Goal: Information Seeking & Learning: Learn about a topic

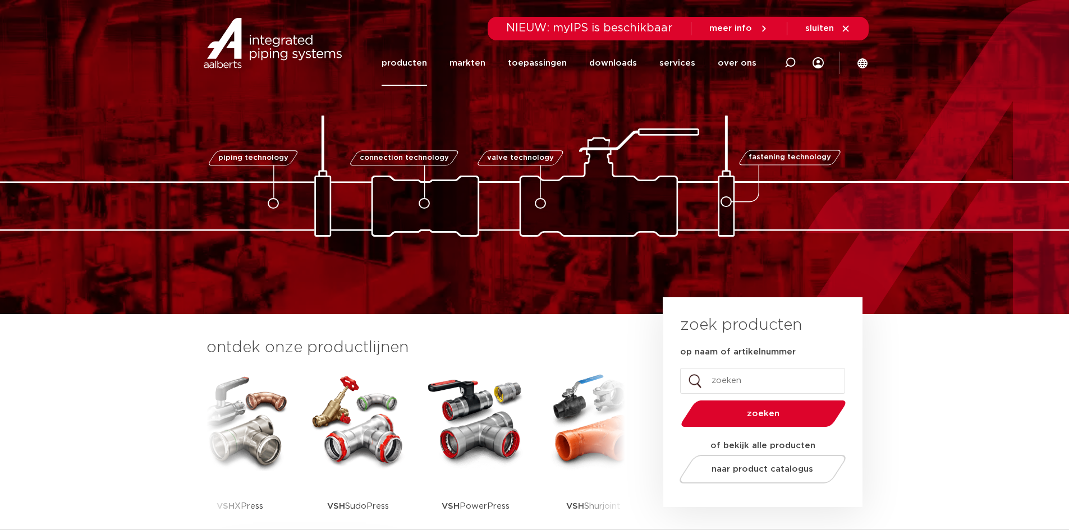
click at [420, 69] on link "producten" at bounding box center [403, 62] width 45 height 45
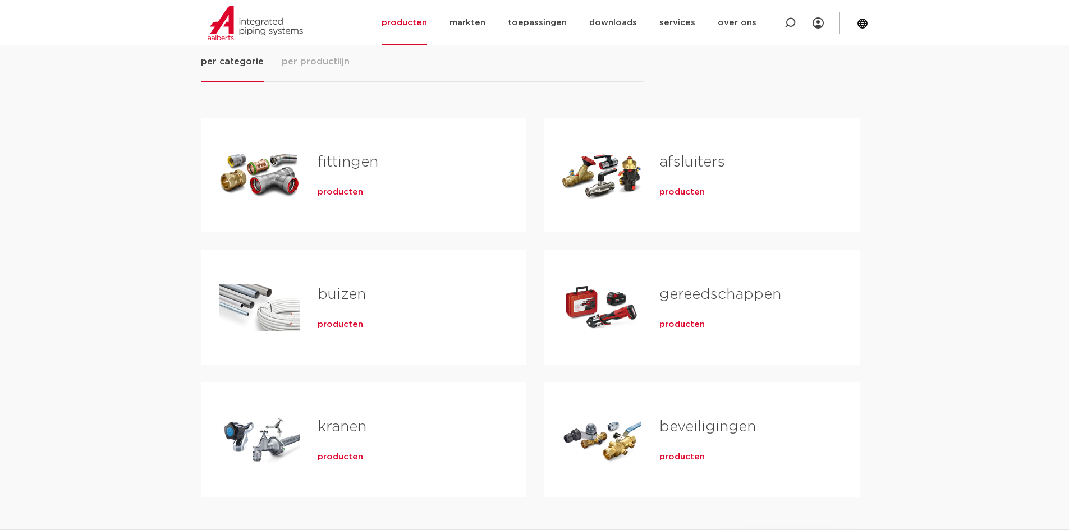
scroll to position [168, 0]
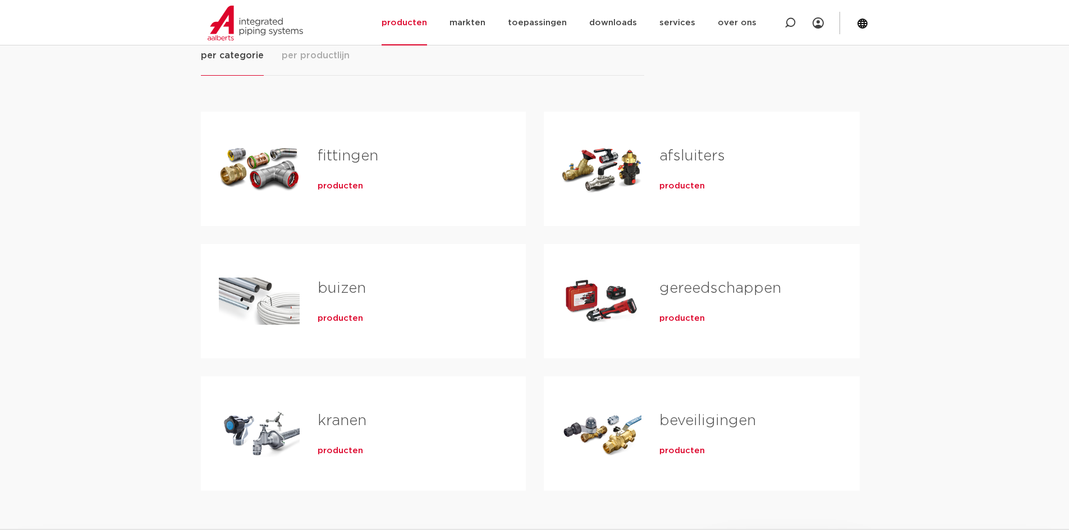
click at [354, 153] on link "fittingen" at bounding box center [347, 156] width 61 height 15
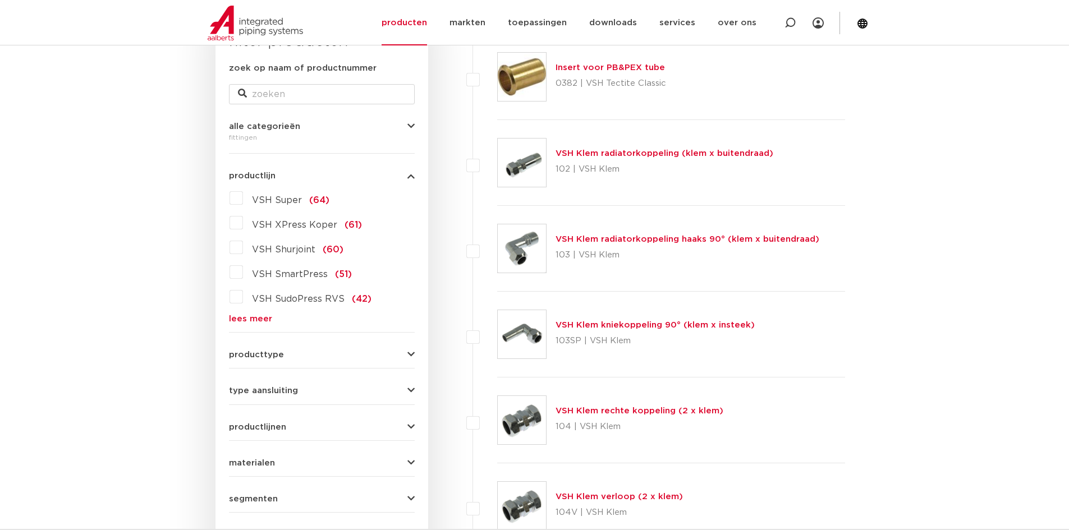
scroll to position [224, 0]
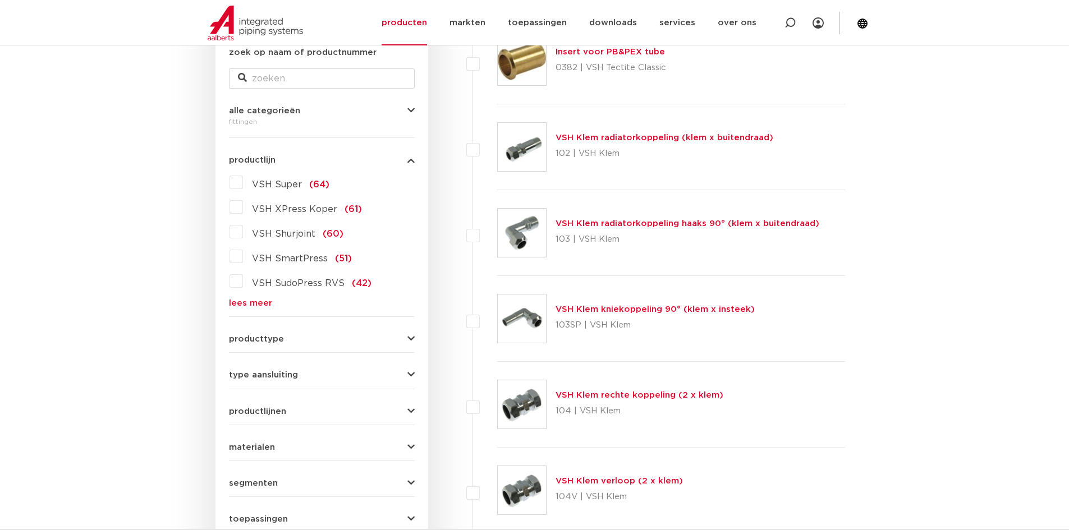
click at [250, 300] on link "lees meer" at bounding box center [322, 303] width 186 height 8
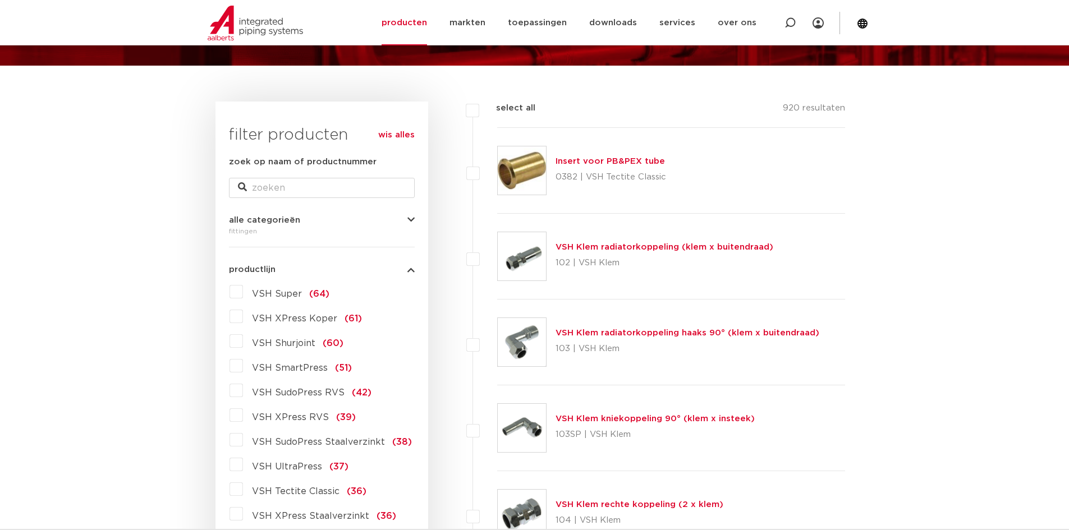
scroll to position [112, 0]
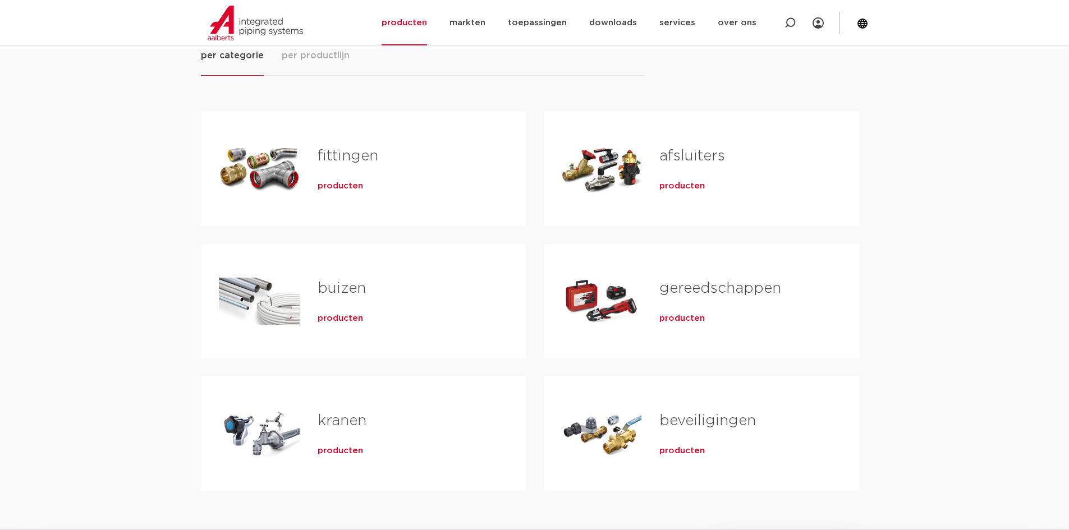
click at [372, 183] on div "producten" at bounding box center [403, 184] width 172 height 16
click at [365, 186] on div "producten" at bounding box center [403, 184] width 172 height 16
click at [349, 186] on span "producten" at bounding box center [339, 186] width 45 height 11
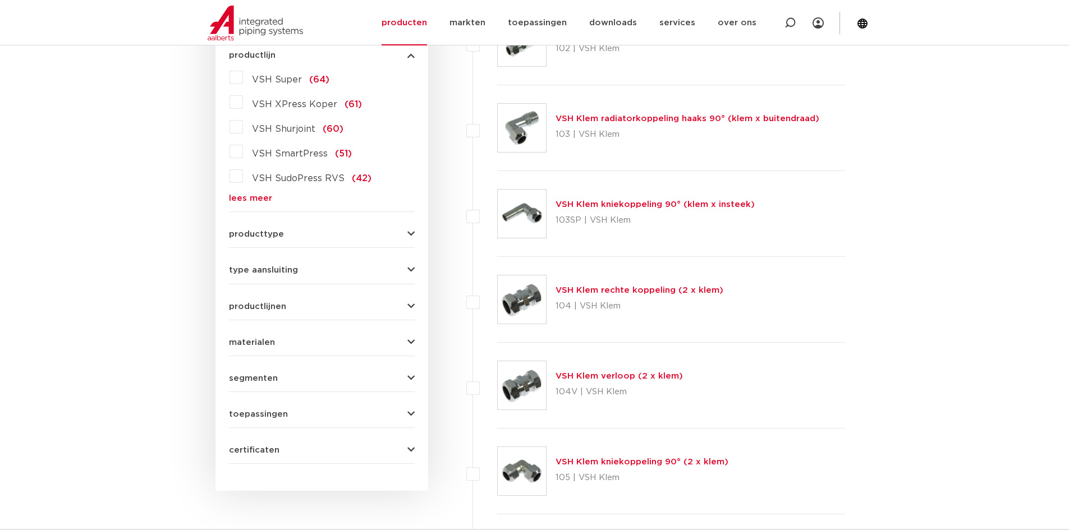
scroll to position [280, 0]
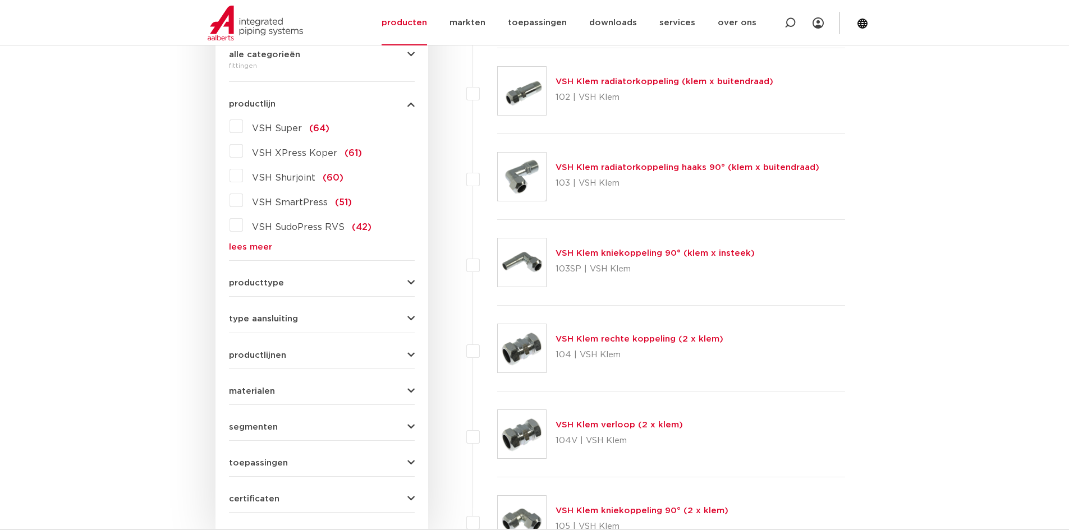
click at [273, 173] on span "VSH Shurjoint" at bounding box center [283, 177] width 63 height 9
click at [0, 0] on input "VSH Shurjoint (60)" at bounding box center [0, 0] width 0 height 0
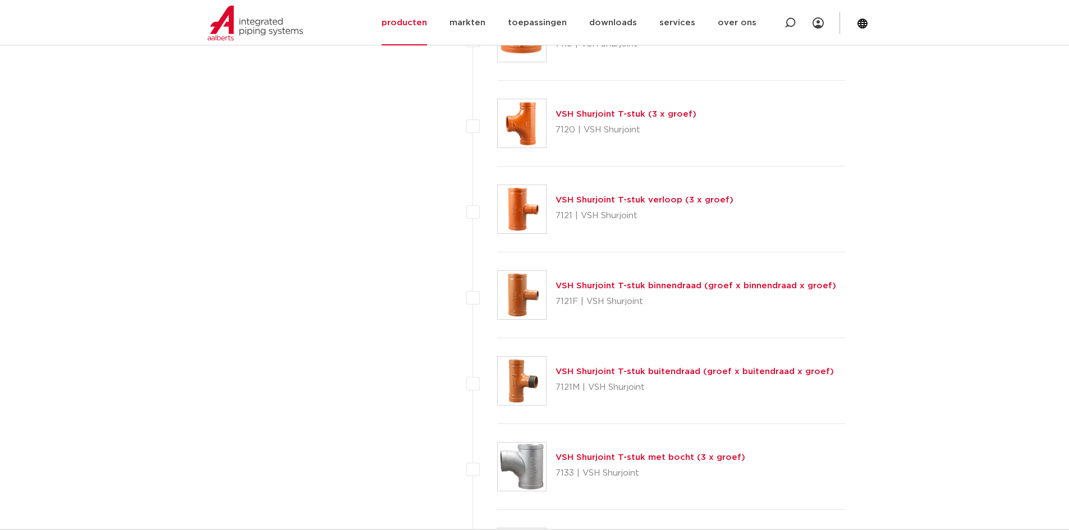
scroll to position [1290, 0]
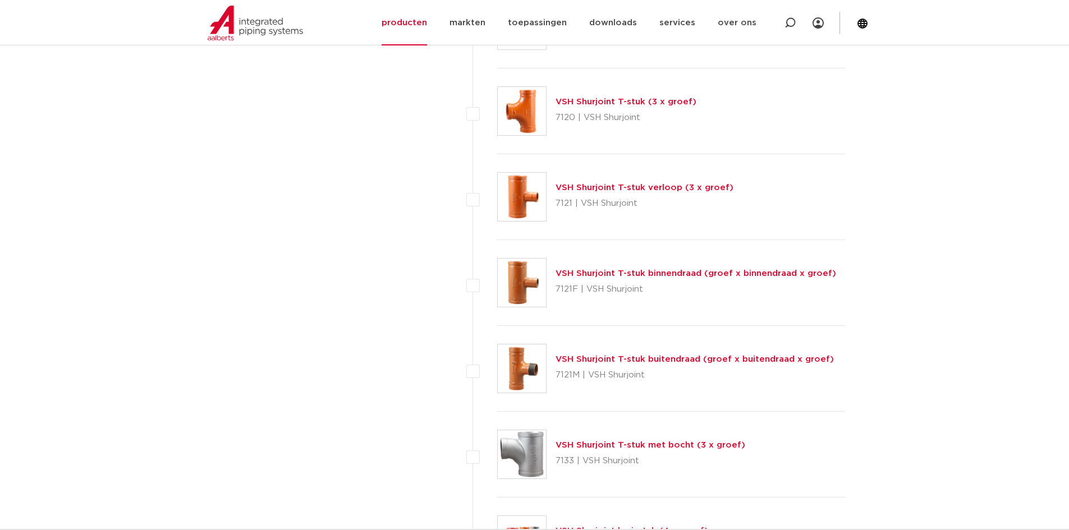
click at [702, 271] on link "VSH Shurjoint T-stuk binnendraad (groef x binnendraad x groef)" at bounding box center [695, 273] width 280 height 8
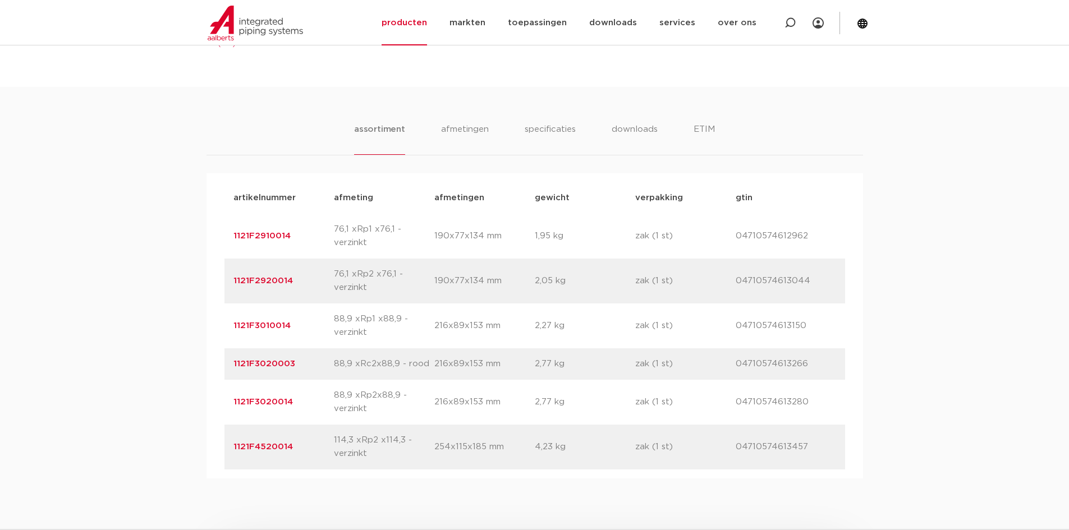
scroll to position [617, 0]
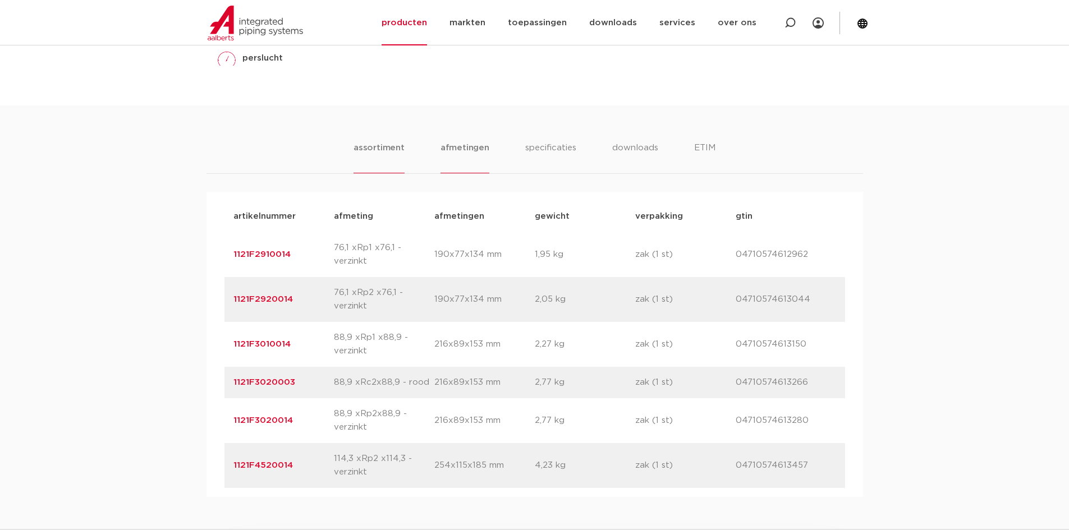
click at [463, 153] on li "afmetingen" at bounding box center [464, 157] width 49 height 32
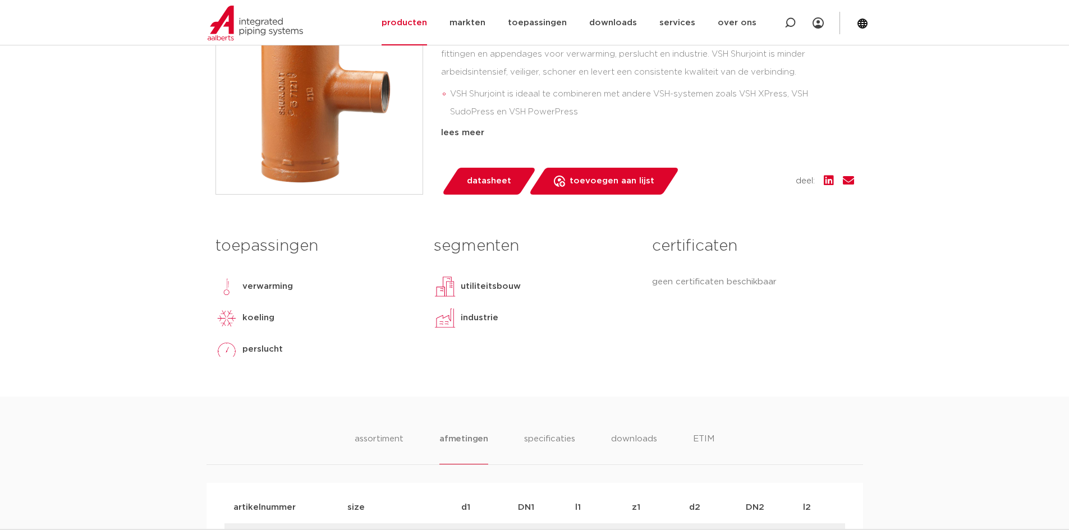
scroll to position [112, 0]
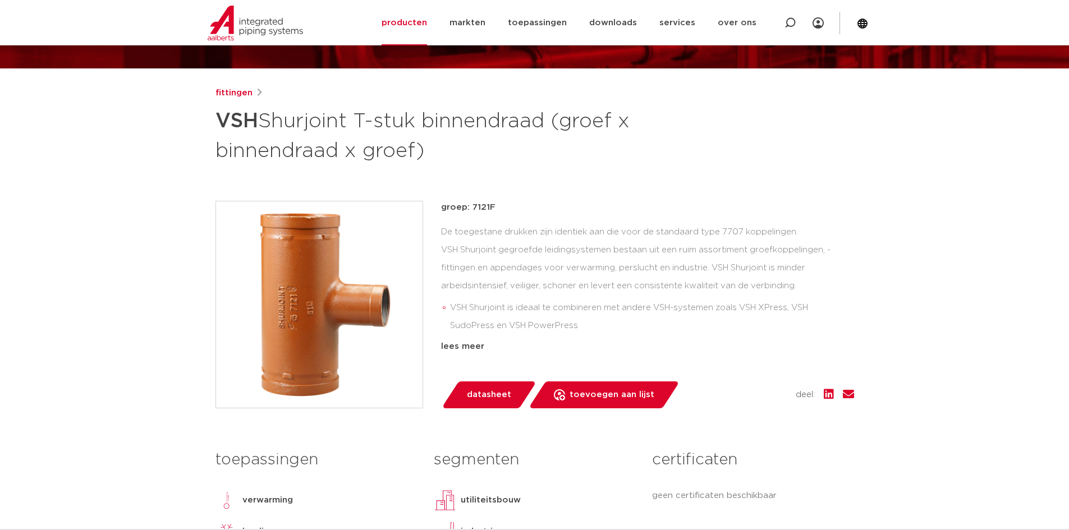
click at [514, 232] on div "De toegestane drukken zijn identiek aan die voor de standaard type 7707 koppeli…" at bounding box center [647, 279] width 413 height 112
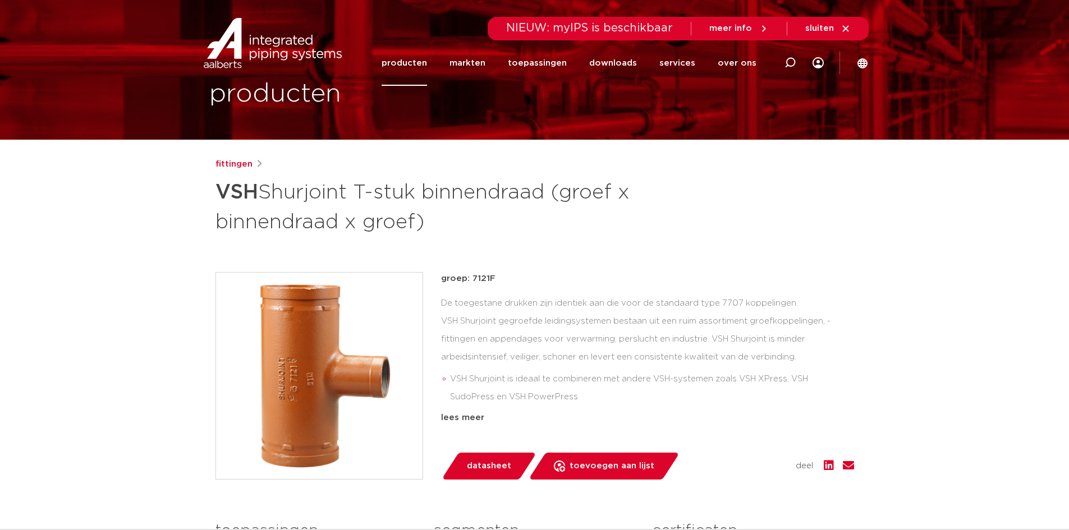
scroll to position [0, 0]
